Goal: Task Accomplishment & Management: Complete application form

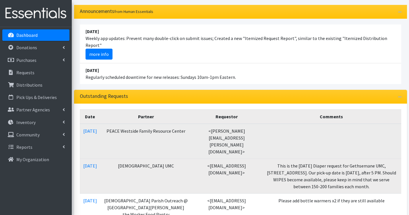
scroll to position [29, 0]
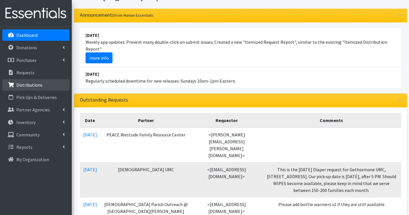
click at [28, 84] on p "Distributions" at bounding box center [29, 85] width 26 height 6
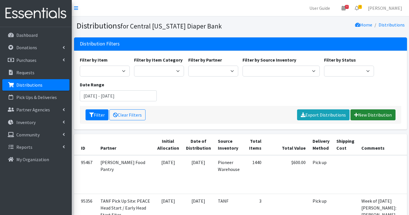
click at [367, 113] on link "New Distribution" at bounding box center [373, 114] width 45 height 11
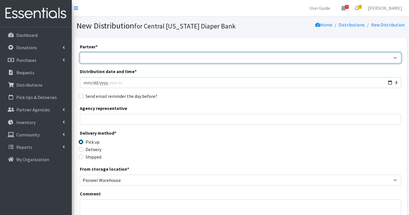
click at [99, 57] on select "All Saints Church Baby Momma Association Bellegrove Missionary Baptist Church F…" at bounding box center [241, 57] width 322 height 11
select select "206"
click at [80, 52] on select "All Saints Church Baby Momma Association Bellegrove Missionary Baptist Church F…" at bounding box center [241, 57] width 322 height 11
